Goal: Information Seeking & Learning: Understand process/instructions

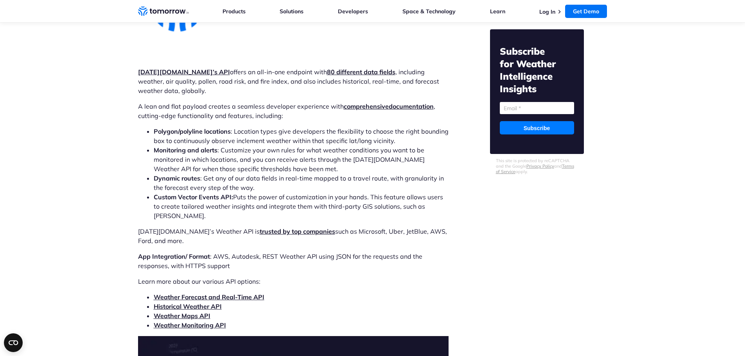
scroll to position [2396, 0]
click at [174, 68] on strong "[DATE][DOMAIN_NAME]’s API" at bounding box center [184, 72] width 92 height 8
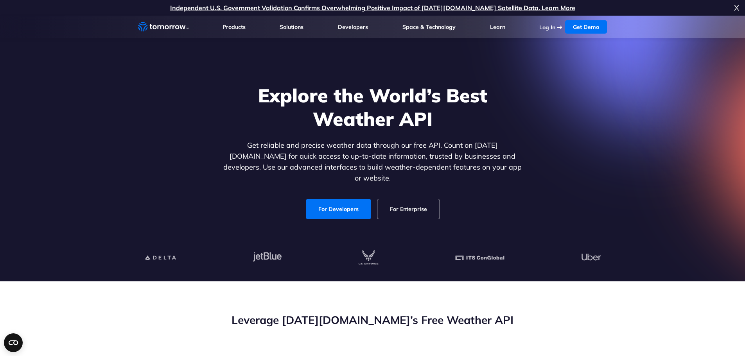
click at [552, 29] on link "Log In" at bounding box center [548, 27] width 16 height 7
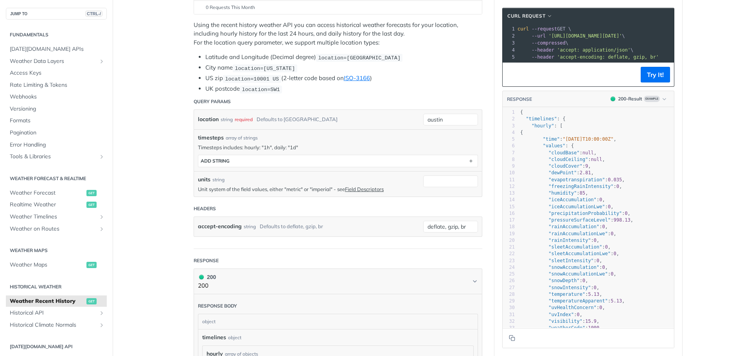
scroll to position [137, 0]
click at [440, 115] on input "austin" at bounding box center [450, 119] width 55 height 12
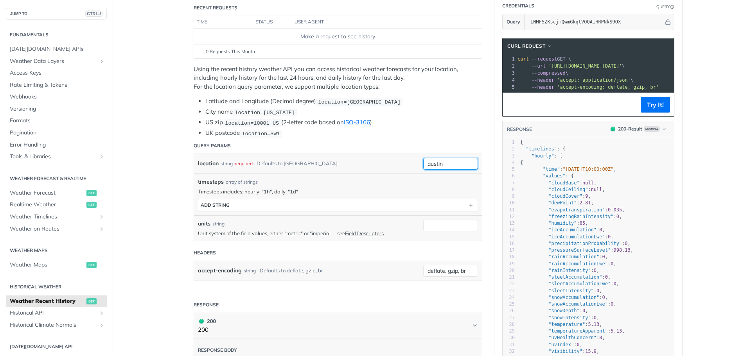
scroll to position [94, 0]
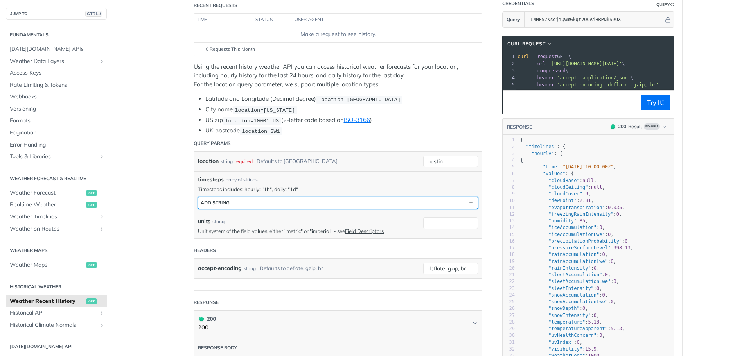
click at [252, 201] on button "ADD string" at bounding box center [337, 203] width 279 height 12
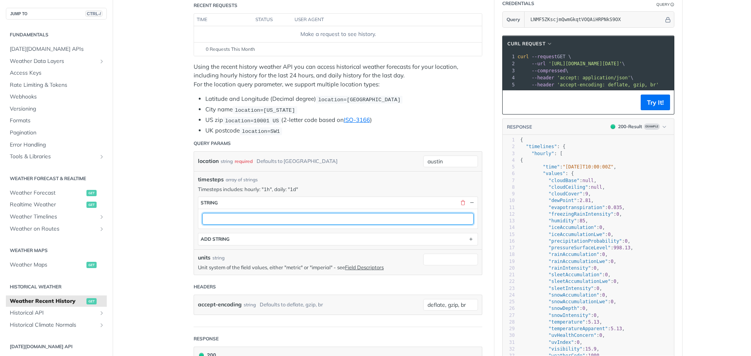
click at [262, 223] on input "text" at bounding box center [338, 219] width 272 height 12
type input "1h"
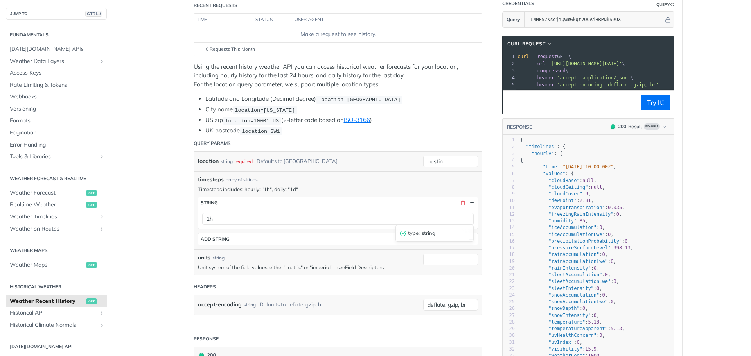
drag, startPoint x: 443, startPoint y: 161, endPoint x: 412, endPoint y: 146, distance: 34.3
click at [408, 156] on div "location string required Defaults to [GEOGRAPHIC_DATA] austin required type : s…" at bounding box center [338, 162] width 288 height 20
type input "[GEOGRAPHIC_DATA]"
click at [405, 161] on div "location string required Defaults to [GEOGRAPHIC_DATA]" at bounding box center [308, 162] width 221 height 12
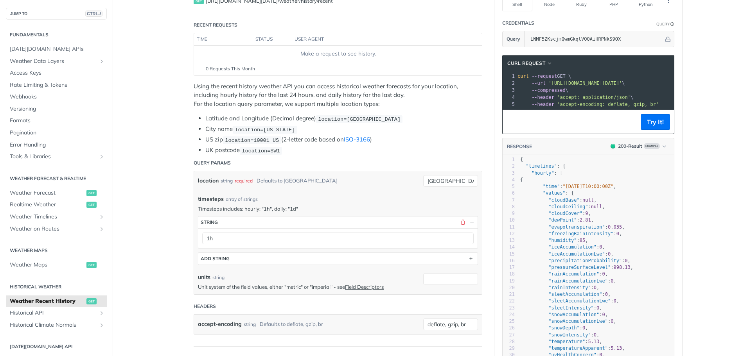
scroll to position [74, 0]
drag, startPoint x: 448, startPoint y: 183, endPoint x: 376, endPoint y: 171, distance: 73.5
click at [376, 172] on div "location string required Defaults to [GEOGRAPHIC_DATA] [GEOGRAPHIC_DATA] requir…" at bounding box center [338, 182] width 288 height 20
paste input "26.153309848947778, -81.74310507877718"
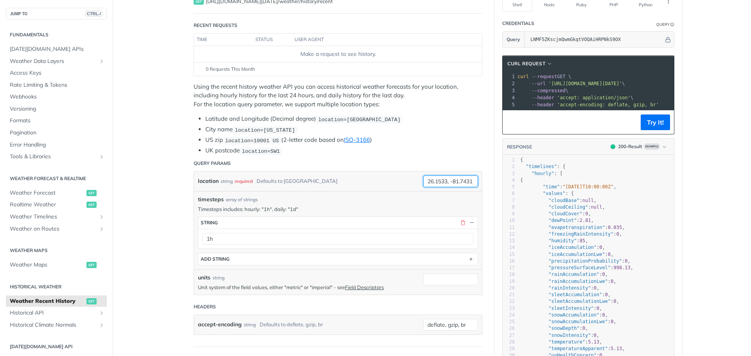
type input "26.1533, -81.7431"
click at [376, 184] on div "location string required Defaults to [GEOGRAPHIC_DATA]" at bounding box center [308, 182] width 221 height 12
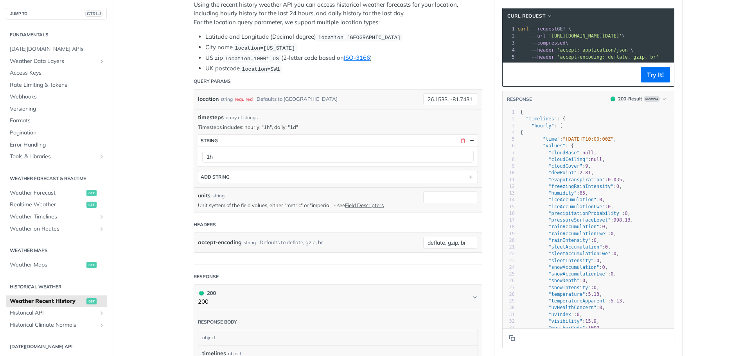
scroll to position [157, 0]
click at [440, 196] on input "units" at bounding box center [450, 197] width 55 height 12
type input "imperial"
click at [364, 224] on header "Headers" at bounding box center [338, 225] width 289 height 16
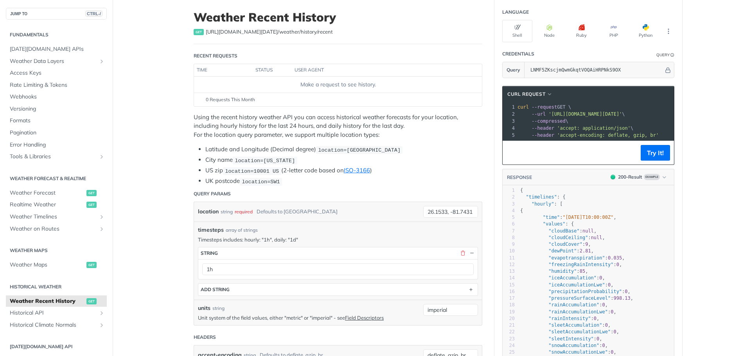
scroll to position [0, 0]
click at [655, 156] on button "Try It!" at bounding box center [655, 153] width 29 height 16
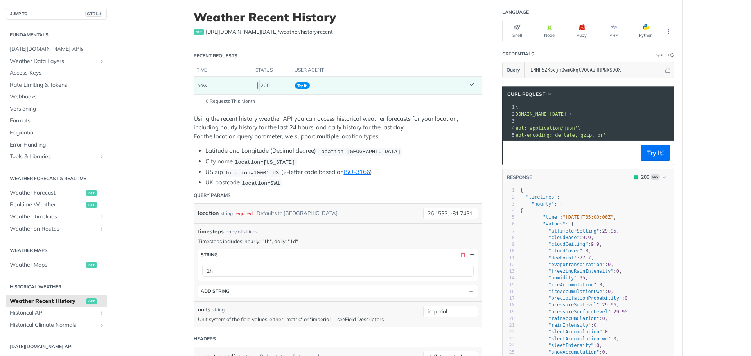
scroll to position [0, 6]
drag, startPoint x: 549, startPoint y: 115, endPoint x: 660, endPoint y: 116, distance: 111.9
click at [322, 116] on span "'[URL][DOMAIN_NAME][DATE]'" at bounding box center [286, 114] width 74 height 5
copy span "[URL][DOMAIN_NAME][DATE]"
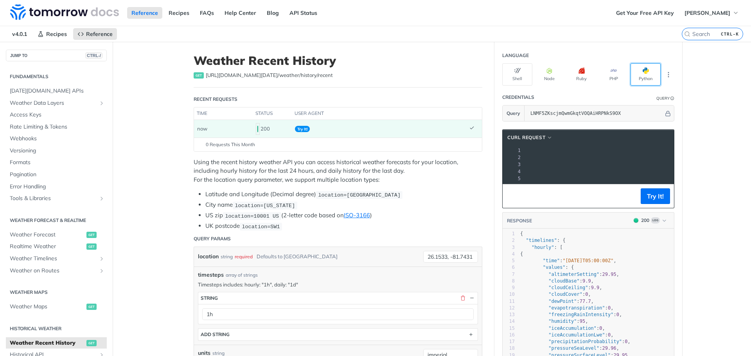
click at [639, 76] on button "Python" at bounding box center [646, 74] width 30 height 22
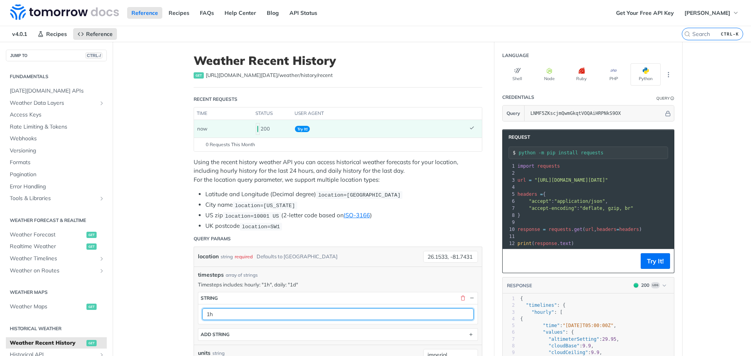
click at [207, 313] on input "1h" at bounding box center [338, 315] width 272 height 12
type input "3h"
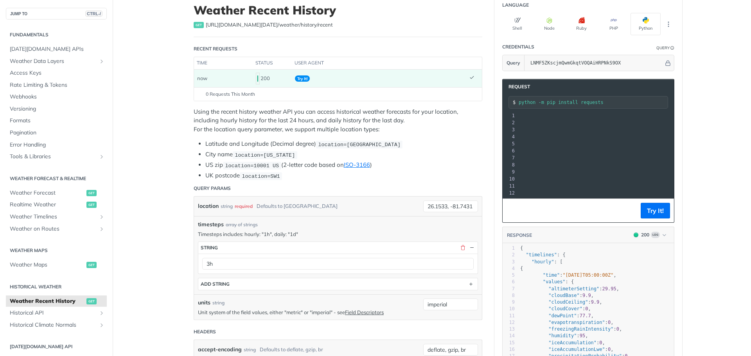
scroll to position [55, 0]
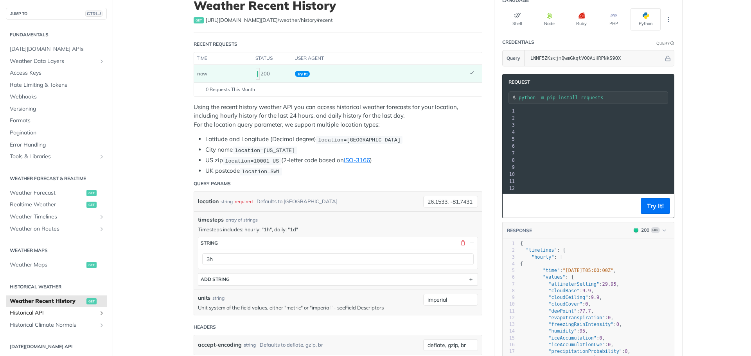
click at [88, 313] on span "Historical API" at bounding box center [53, 313] width 87 height 8
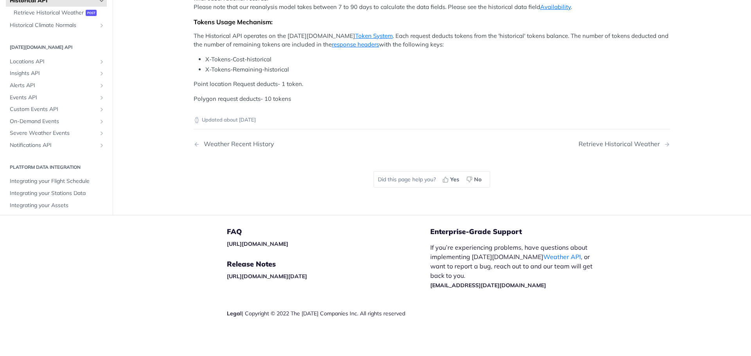
scroll to position [363, 0]
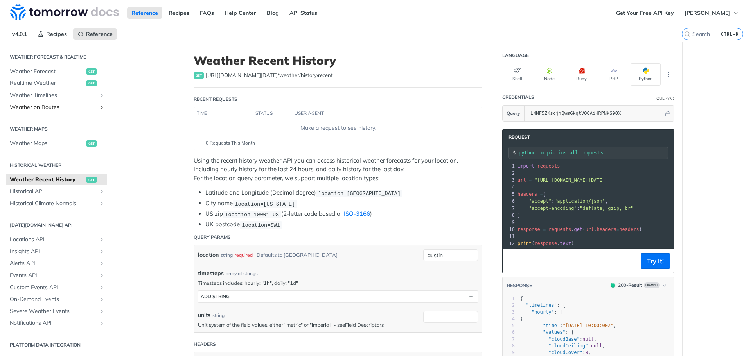
scroll to position [164, 0]
click at [655, 9] on link "Get Your Free API Key" at bounding box center [645, 13] width 67 height 12
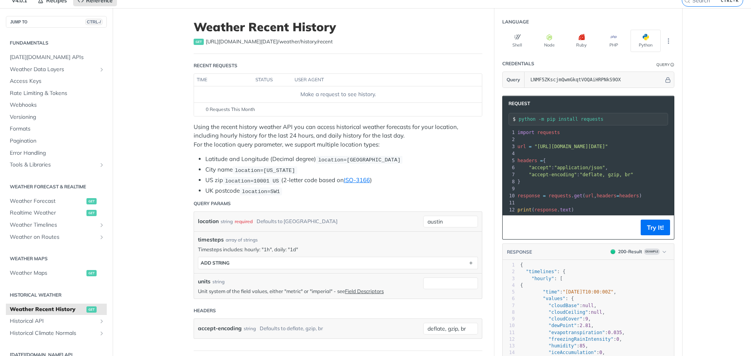
scroll to position [29, 0]
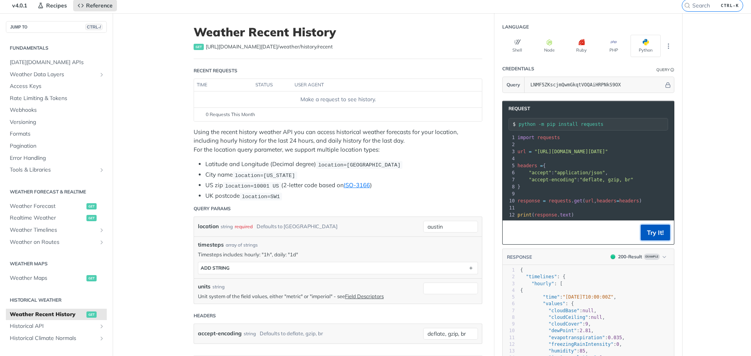
click at [655, 235] on button "Try It!" at bounding box center [655, 233] width 29 height 16
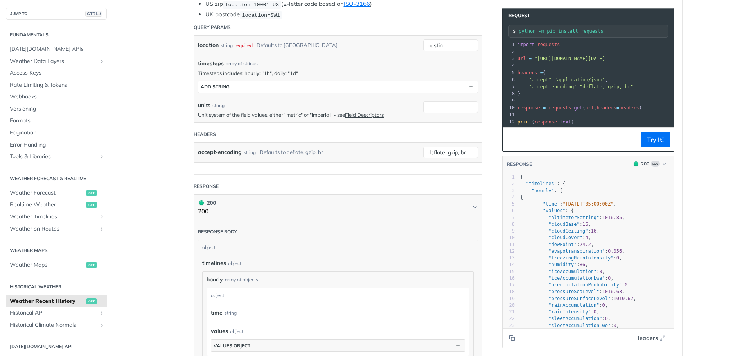
scroll to position [213, 0]
type textarea "{ "time": "2025-08-17T05:00:00Z", "values": { "altimeterSetting": 1016.85, "clo…"
drag, startPoint x: 592, startPoint y: 246, endPoint x: 598, endPoint y: 198, distance: 48.1
click at [598, 198] on div "1 { 2 "timelines" : { 3 "hourly" : [ 4 { 5 "time" : "2025-08-17T05:00:00Z" , 6 …" at bounding box center [596, 278] width 155 height 209
click at [610, 201] on pre "{" at bounding box center [596, 197] width 155 height 7
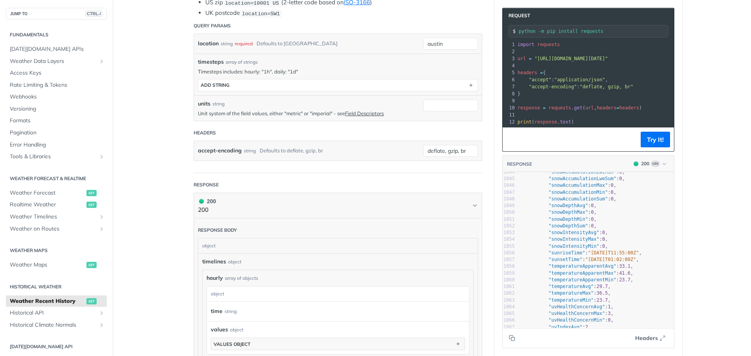
scroll to position [7047, 0]
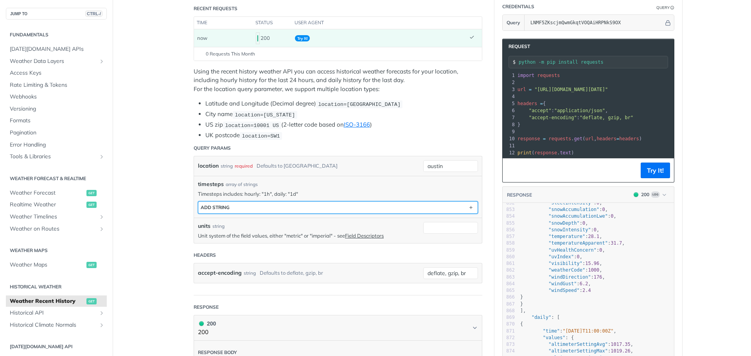
click at [374, 206] on button "ADD string" at bounding box center [337, 208] width 279 height 12
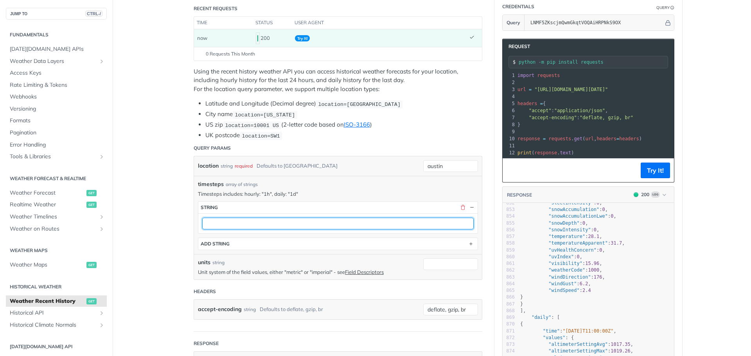
click at [288, 226] on input "text" at bounding box center [338, 224] width 272 height 12
type input "1h"
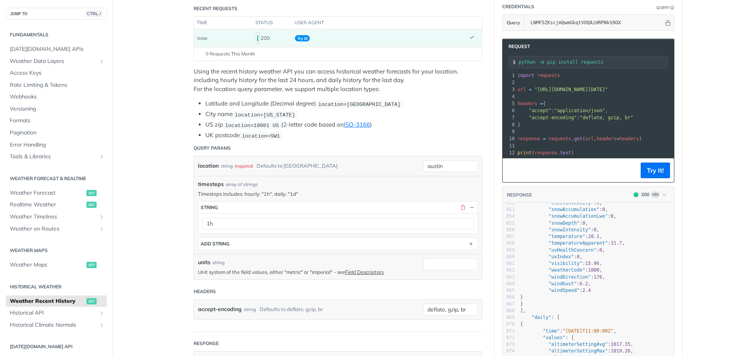
click at [418, 185] on div "timesteps array of strings" at bounding box center [338, 184] width 280 height 8
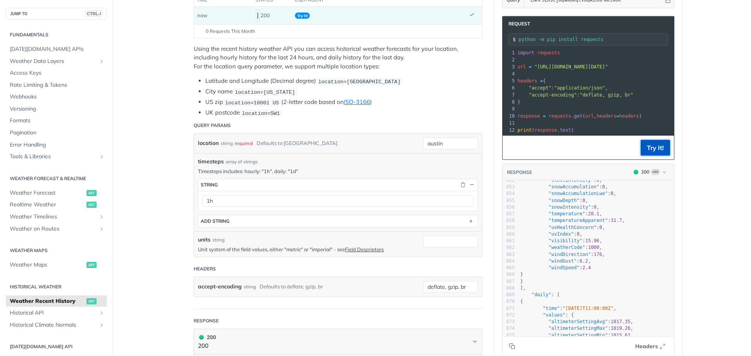
click at [649, 156] on button "Try It!" at bounding box center [655, 148] width 29 height 16
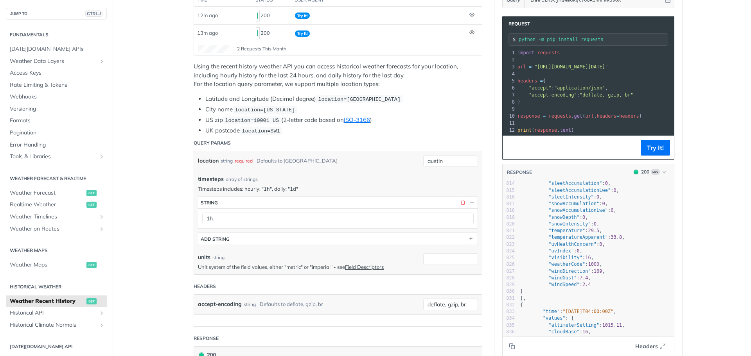
scroll to position [0, 0]
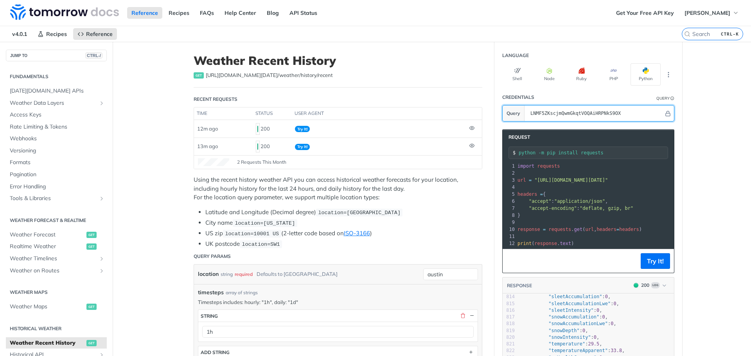
click at [587, 115] on input "LNMF5ZKscjmQwmGkqtVOQAiHRPNkS9OX" at bounding box center [595, 114] width 137 height 16
